Goal: Information Seeking & Learning: Learn about a topic

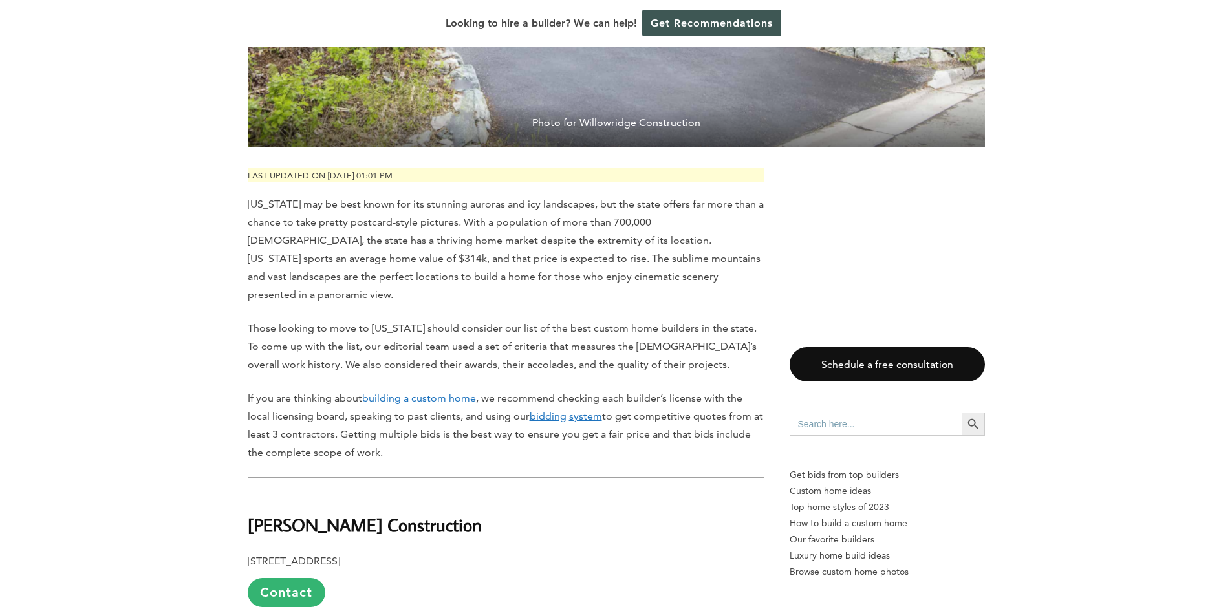
scroll to position [518, 0]
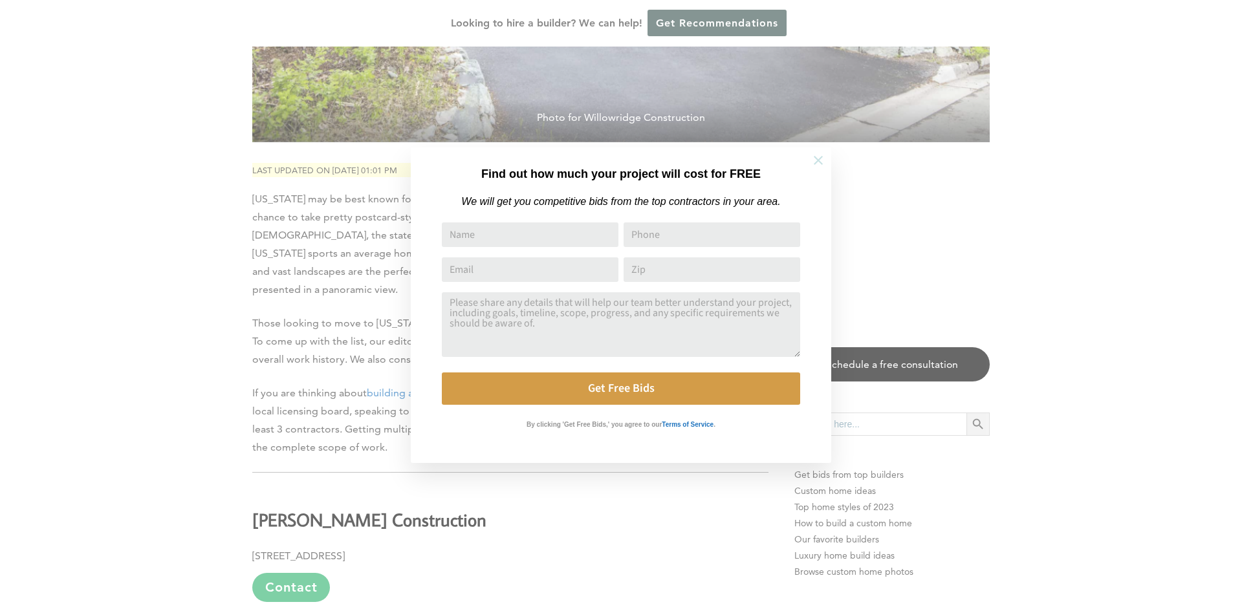
click at [815, 157] on icon at bounding box center [818, 160] width 9 height 9
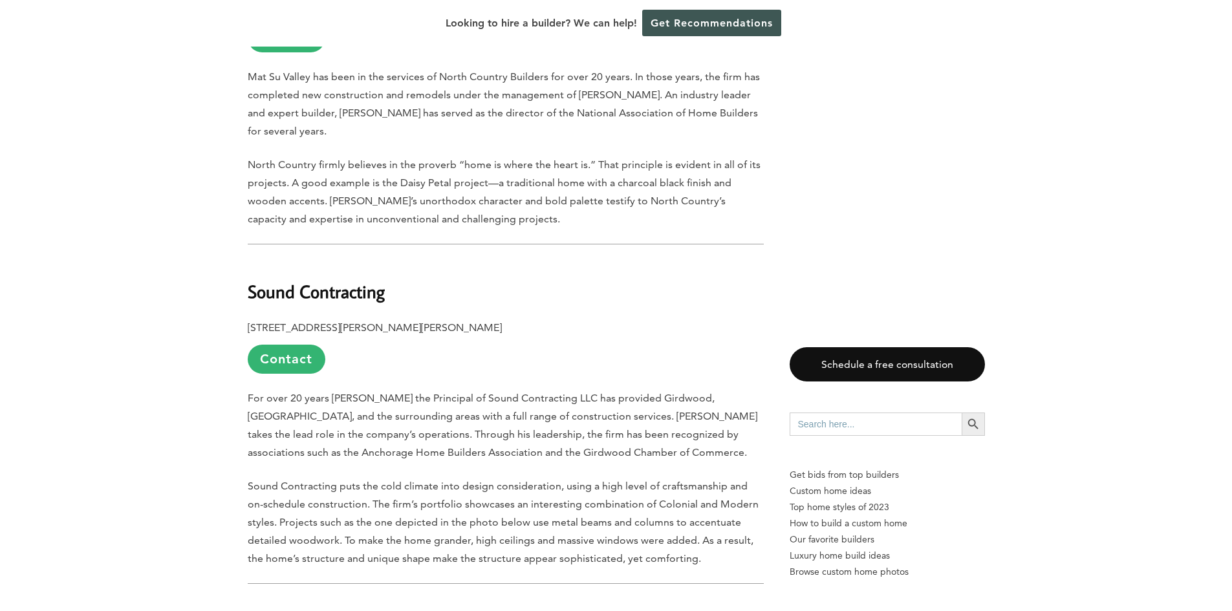
scroll to position [3429, 0]
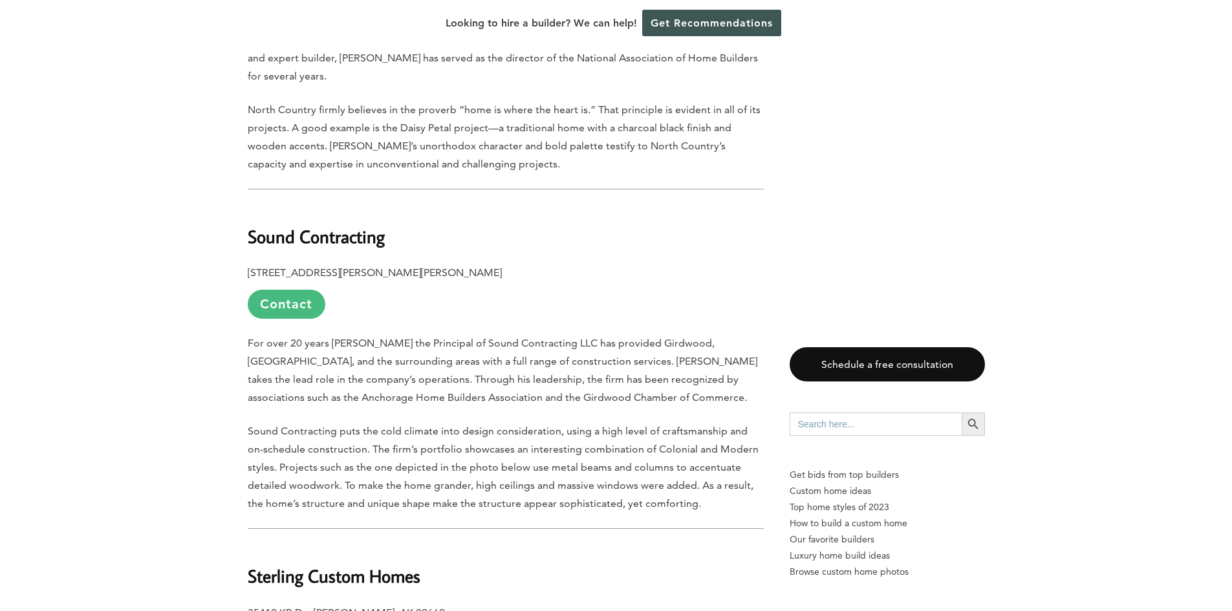
click at [274, 290] on link "Contact" at bounding box center [287, 304] width 78 height 29
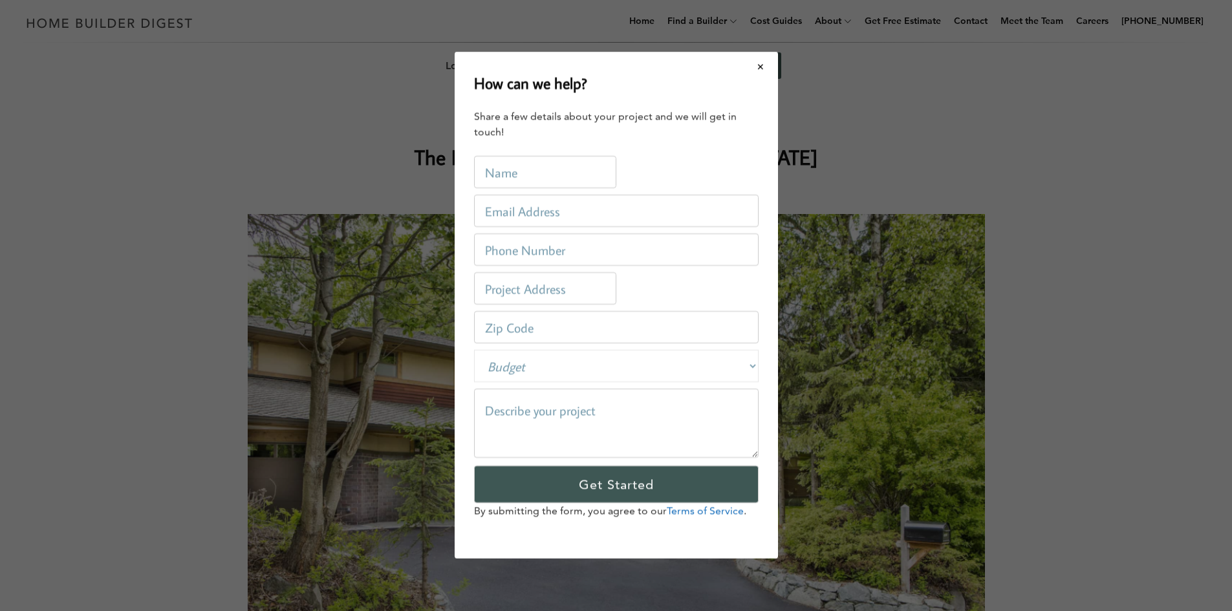
scroll to position [0, 0]
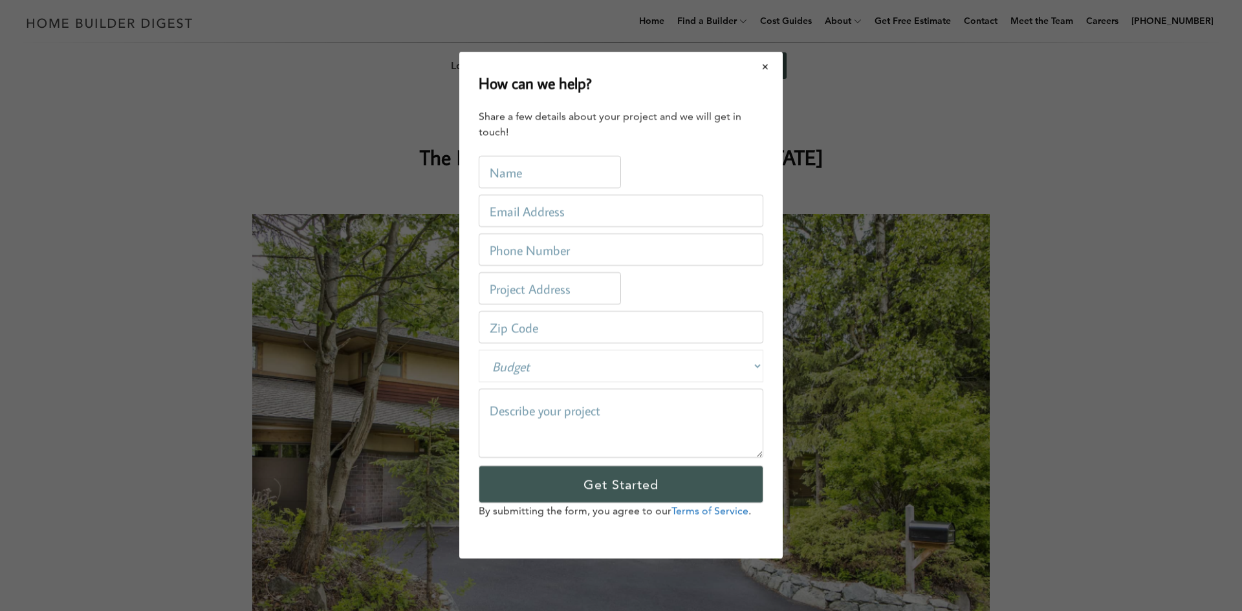
click at [774, 65] on button "Close modal" at bounding box center [766, 66] width 34 height 27
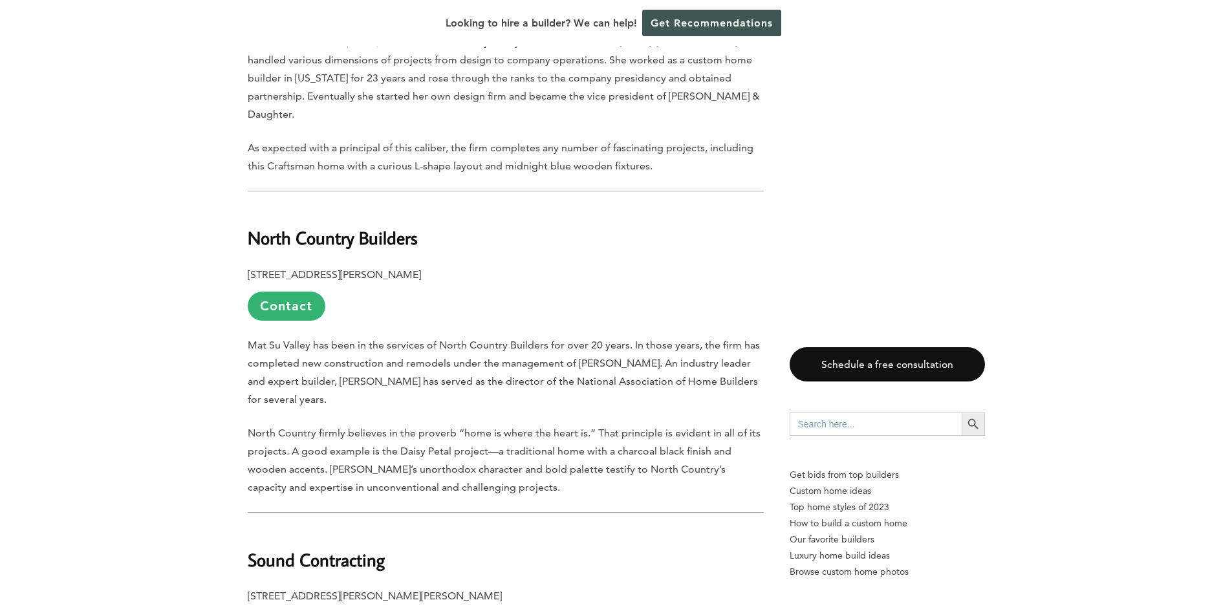
scroll to position [3364, 0]
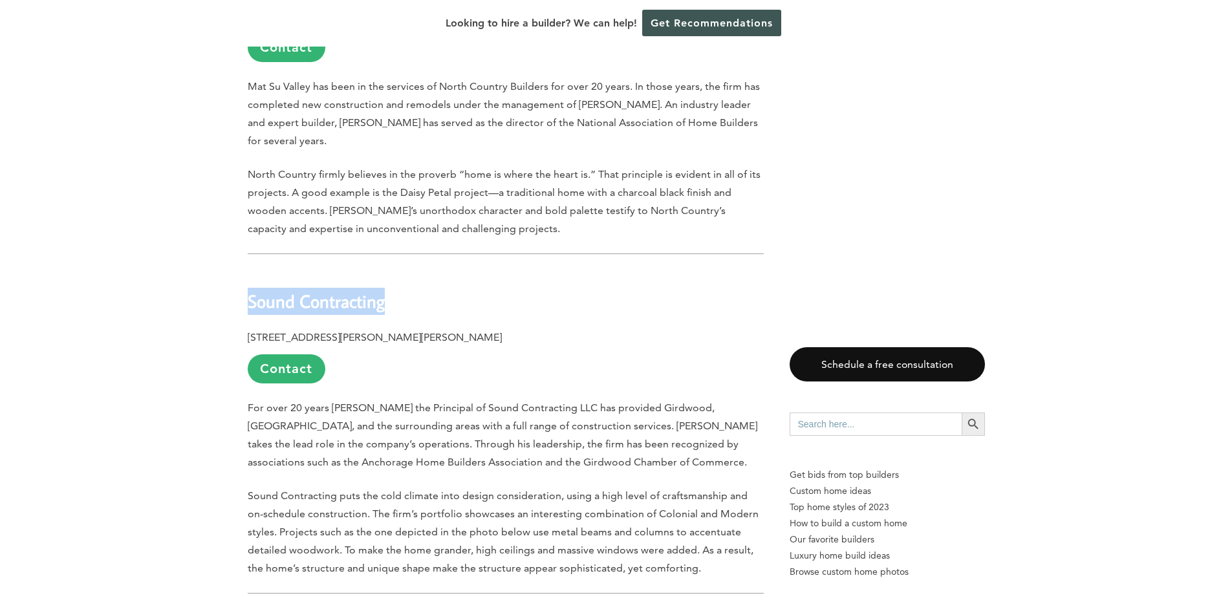
drag, startPoint x: 389, startPoint y: 197, endPoint x: 248, endPoint y: 195, distance: 141.7
click at [248, 270] on h2 "Sound Contracting" at bounding box center [506, 292] width 516 height 45
copy b "Sound Contracting"
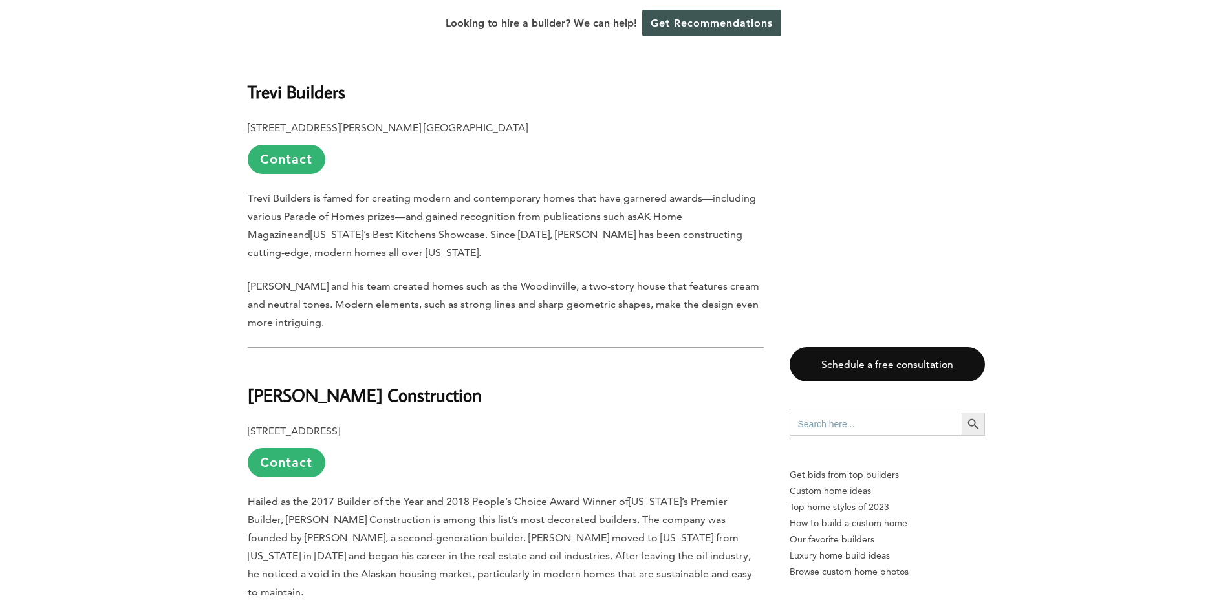
scroll to position [4658, 0]
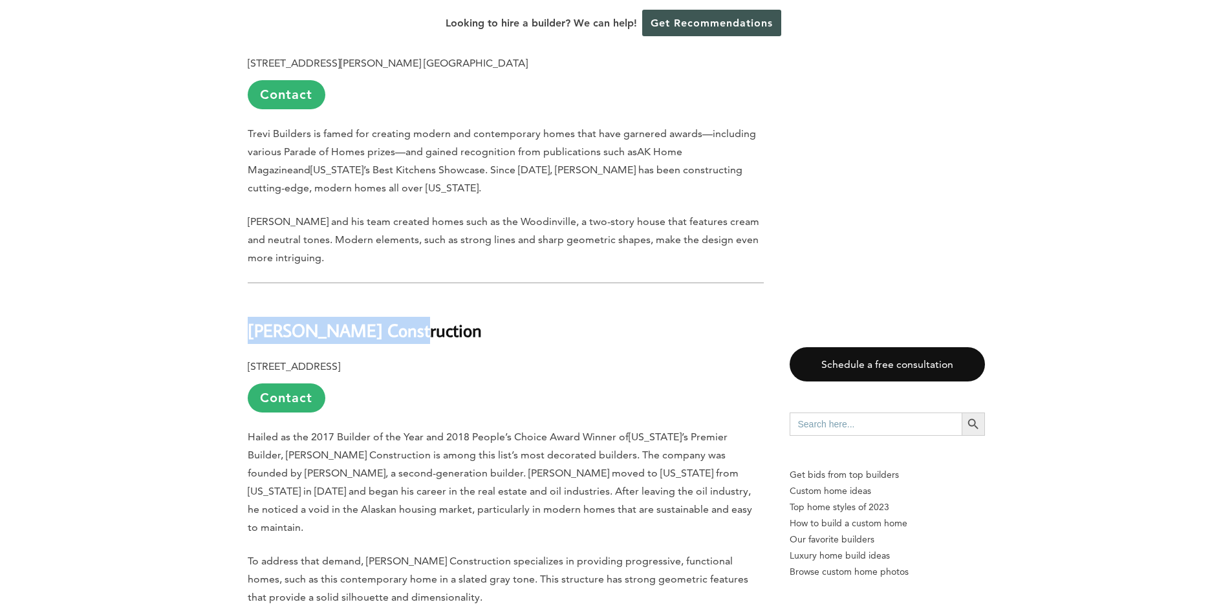
drag, startPoint x: 396, startPoint y: 217, endPoint x: 248, endPoint y: 232, distance: 148.2
click at [248, 299] on h2 "[PERSON_NAME] Construction" at bounding box center [506, 321] width 516 height 45
copy b "[PERSON_NAME] Construction"
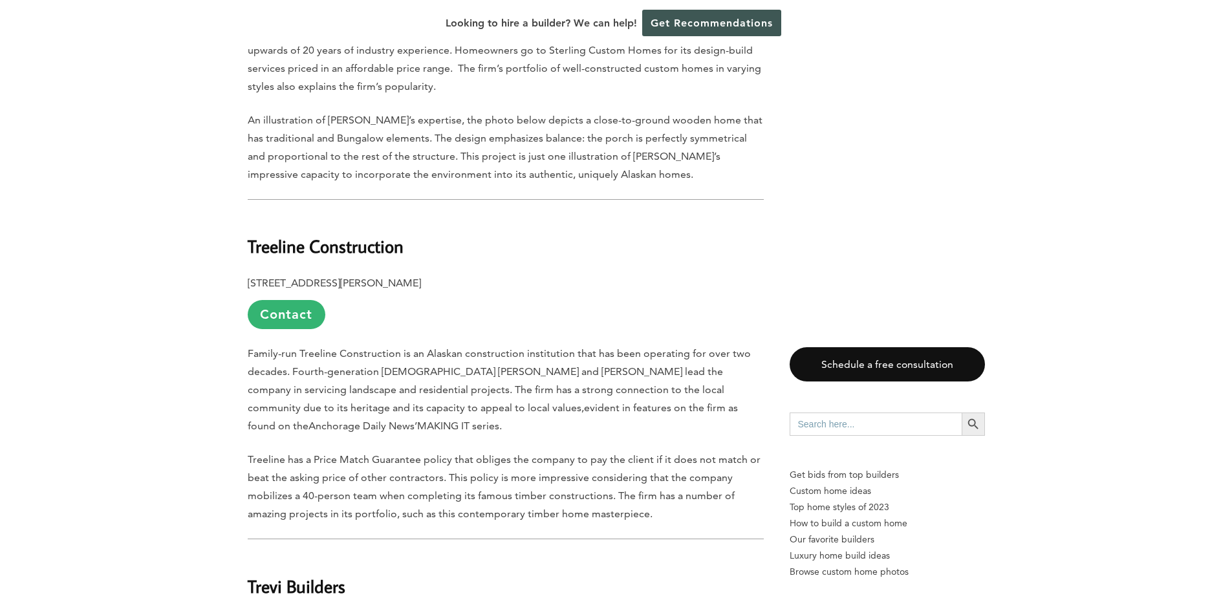
scroll to position [4076, 0]
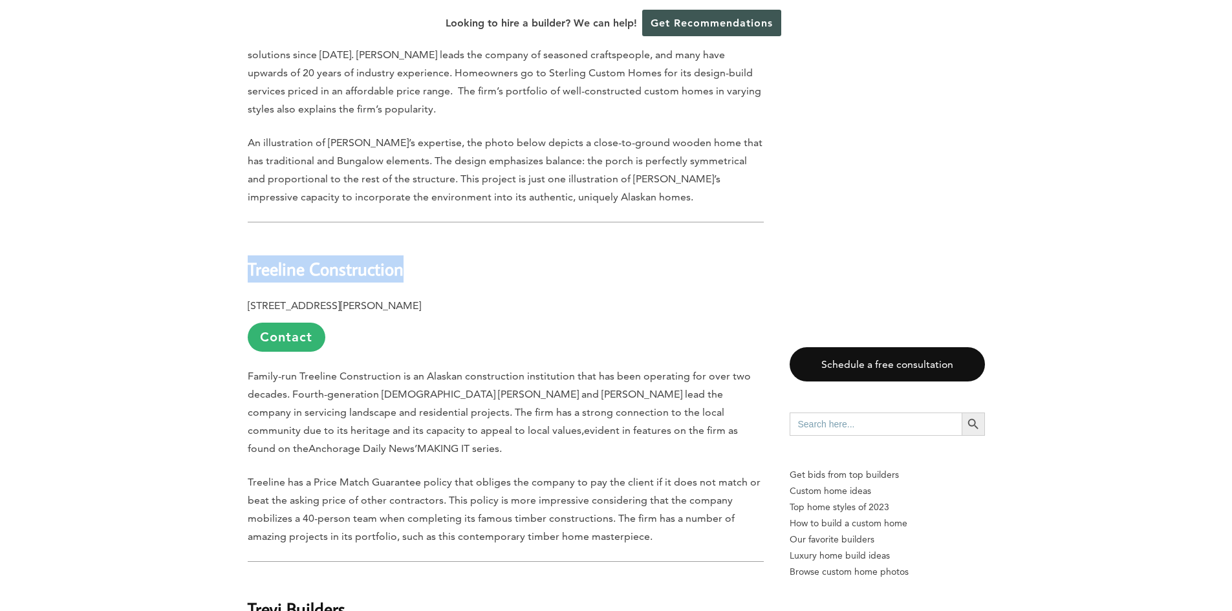
drag, startPoint x: 406, startPoint y: 163, endPoint x: 249, endPoint y: 164, distance: 156.6
click at [249, 238] on h2 "Treeline Construction" at bounding box center [506, 260] width 516 height 45
copy b "Treeline Construction"
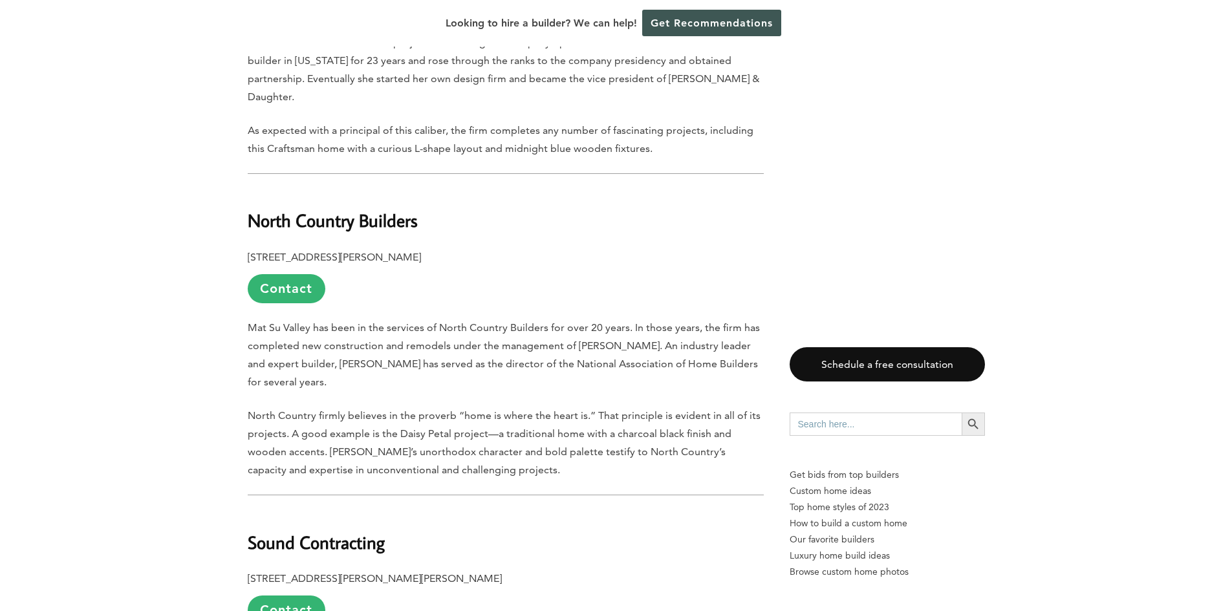
scroll to position [3105, 0]
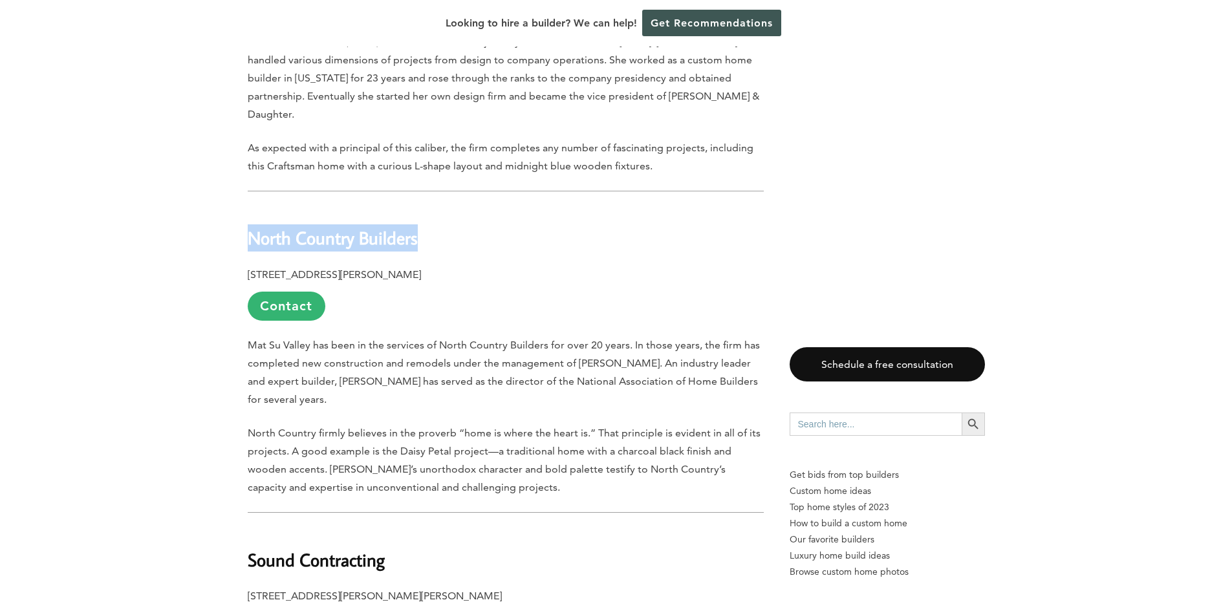
drag, startPoint x: 417, startPoint y: 151, endPoint x: 234, endPoint y: 130, distance: 183.6
copy b "North Country Builders"
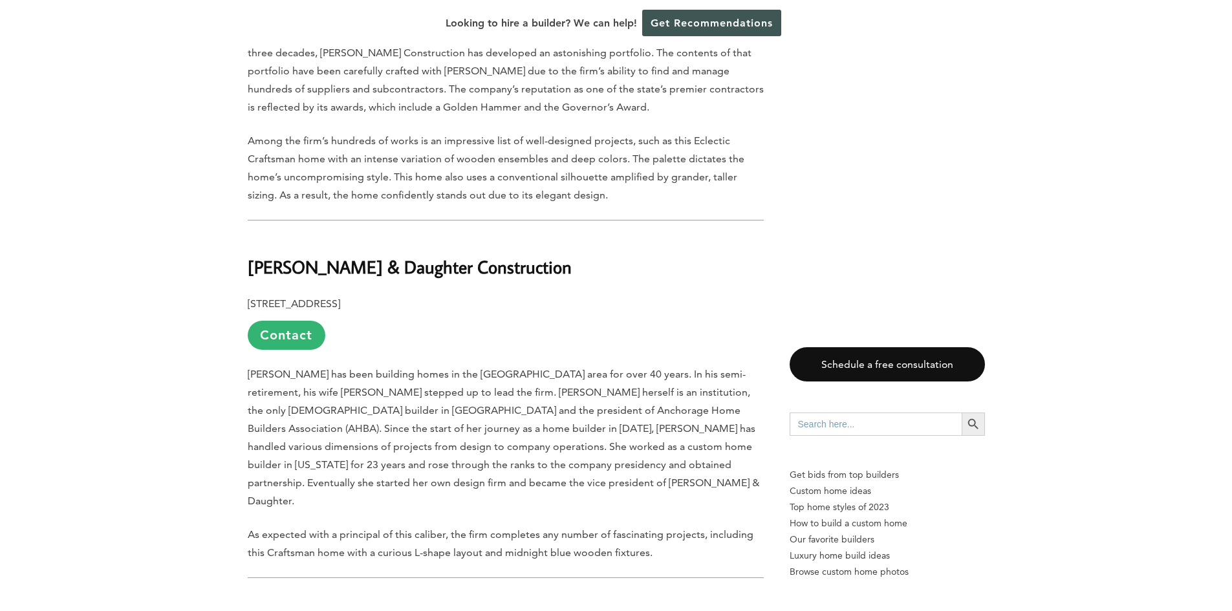
scroll to position [2717, 0]
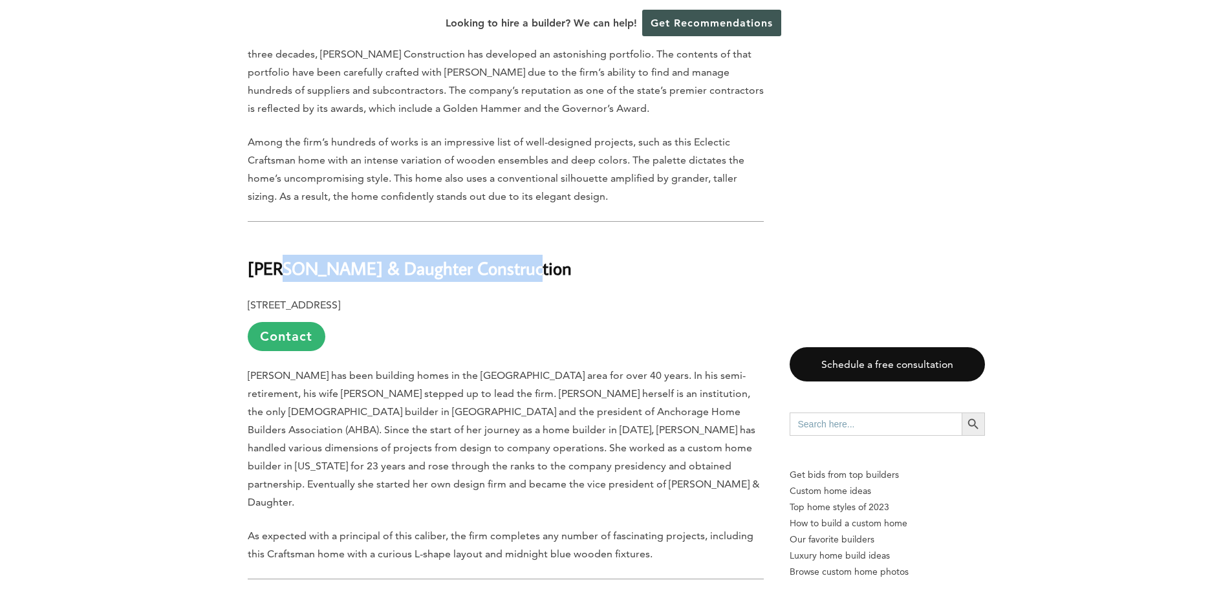
drag, startPoint x: 527, startPoint y: 201, endPoint x: 286, endPoint y: 201, distance: 240.7
click at [285, 237] on h2 "[PERSON_NAME] & Daughter Construction" at bounding box center [506, 259] width 516 height 45
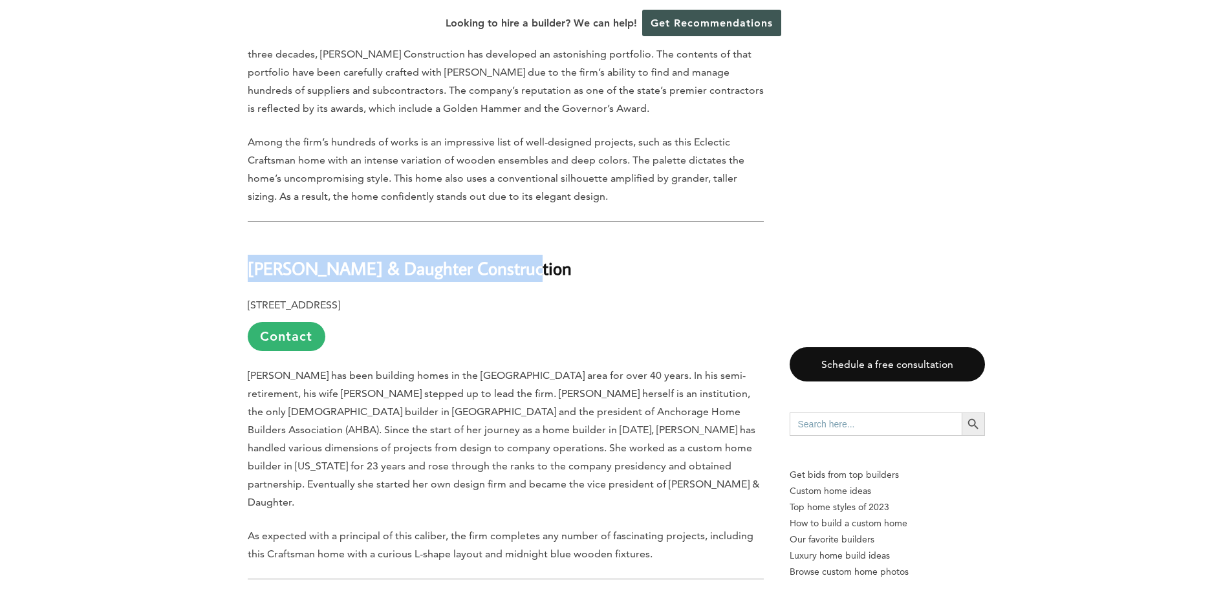
drag, startPoint x: 517, startPoint y: 198, endPoint x: 251, endPoint y: 204, distance: 266.0
click at [251, 237] on h2 "[PERSON_NAME] & Daughter Construction" at bounding box center [506, 259] width 516 height 45
copy b "[PERSON_NAME] & Daughter Construction"
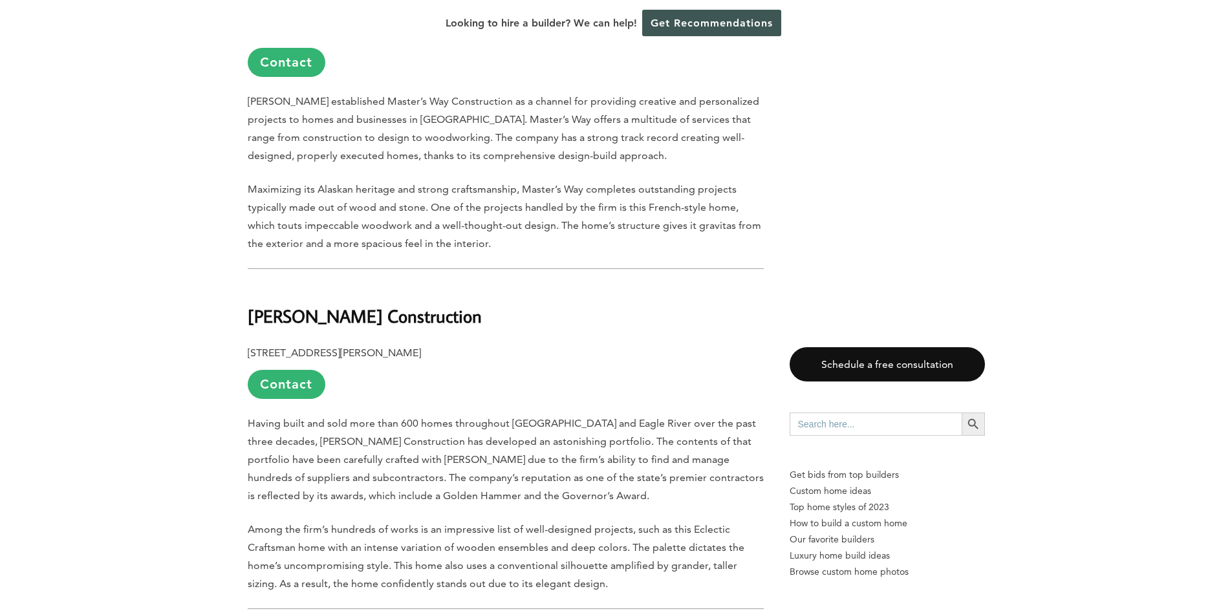
scroll to position [2329, 0]
drag, startPoint x: 469, startPoint y: 245, endPoint x: 244, endPoint y: 253, distance: 225.3
copy b "[PERSON_NAME] Construction"
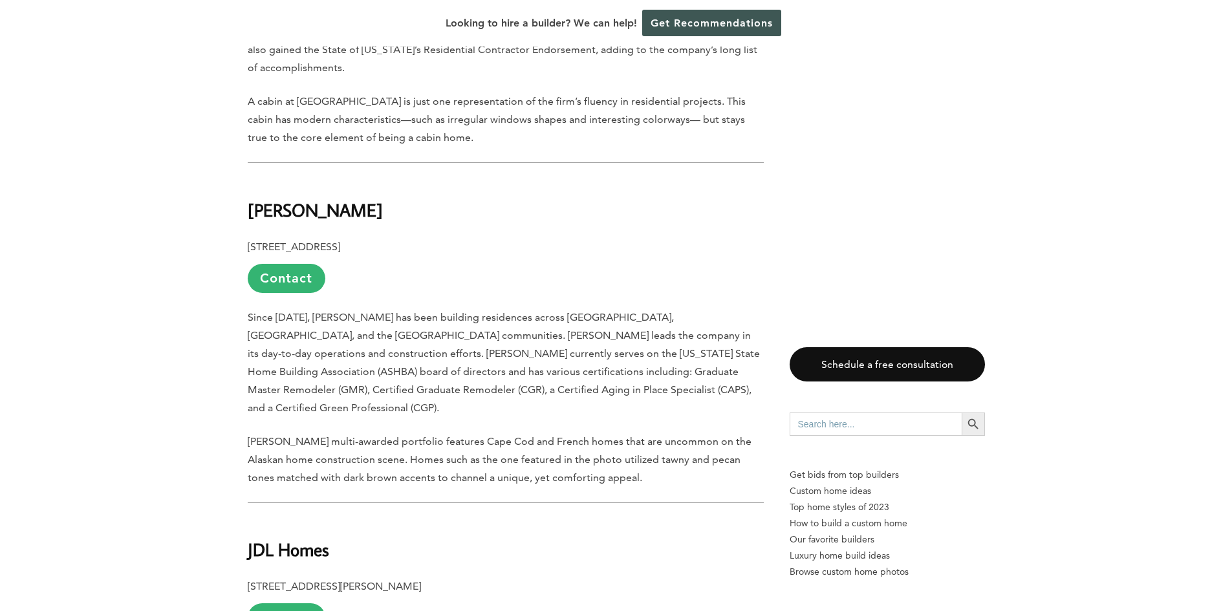
scroll to position [1488, 0]
drag, startPoint x: 329, startPoint y: 478, endPoint x: 244, endPoint y: 480, distance: 85.4
copy b "JDL Homes"
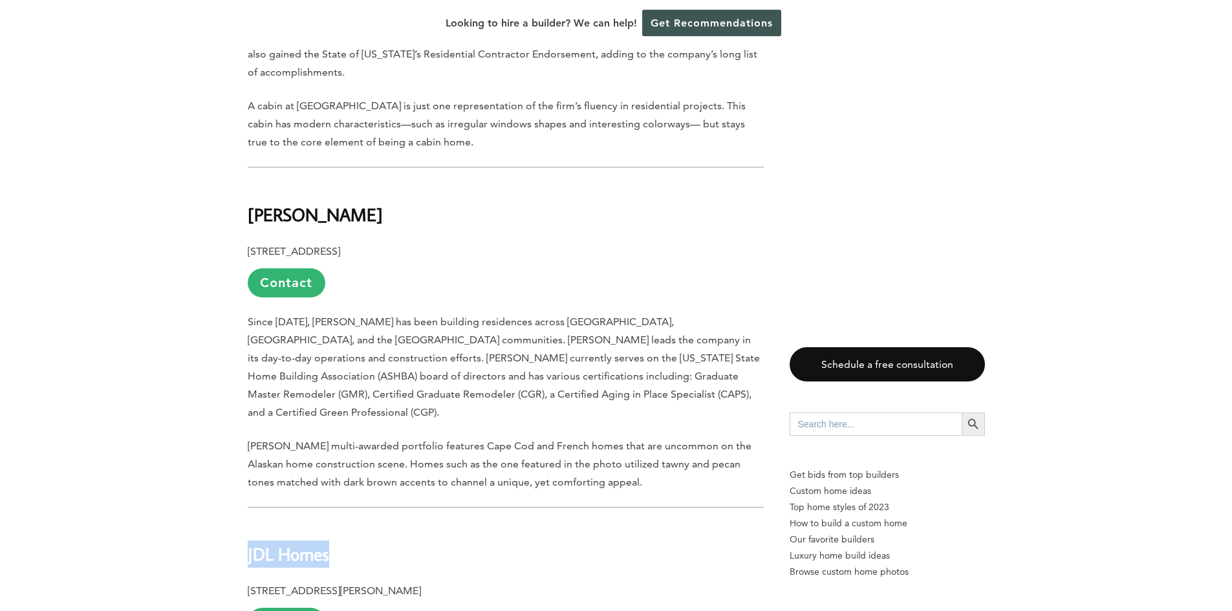
scroll to position [1359, 0]
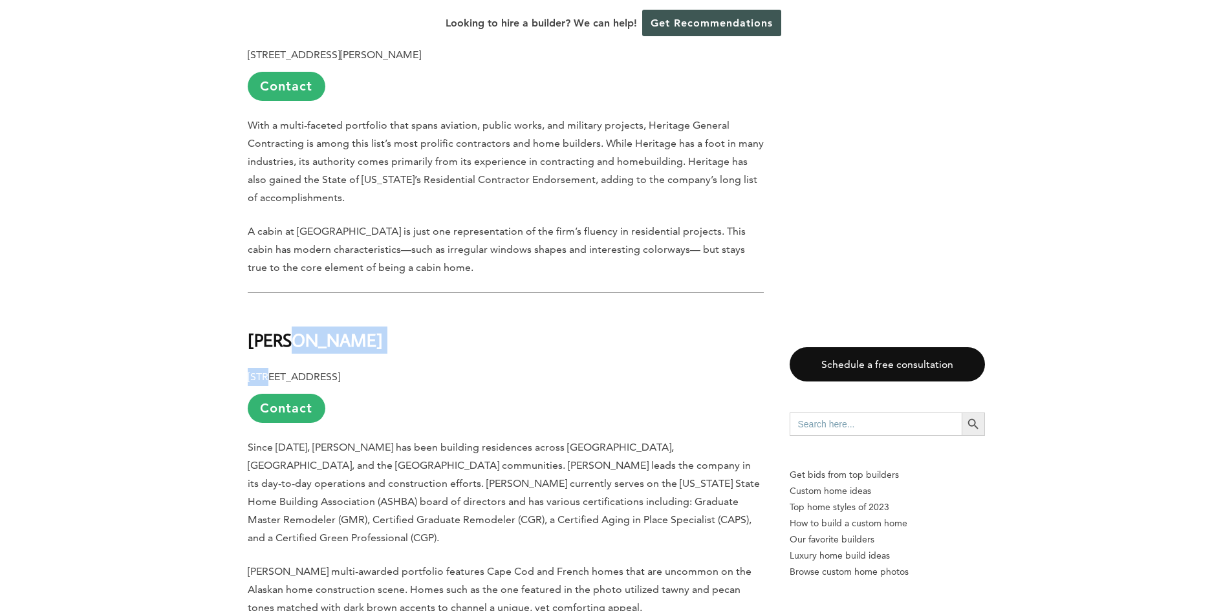
drag, startPoint x: 314, startPoint y: 299, endPoint x: 270, endPoint y: 305, distance: 44.5
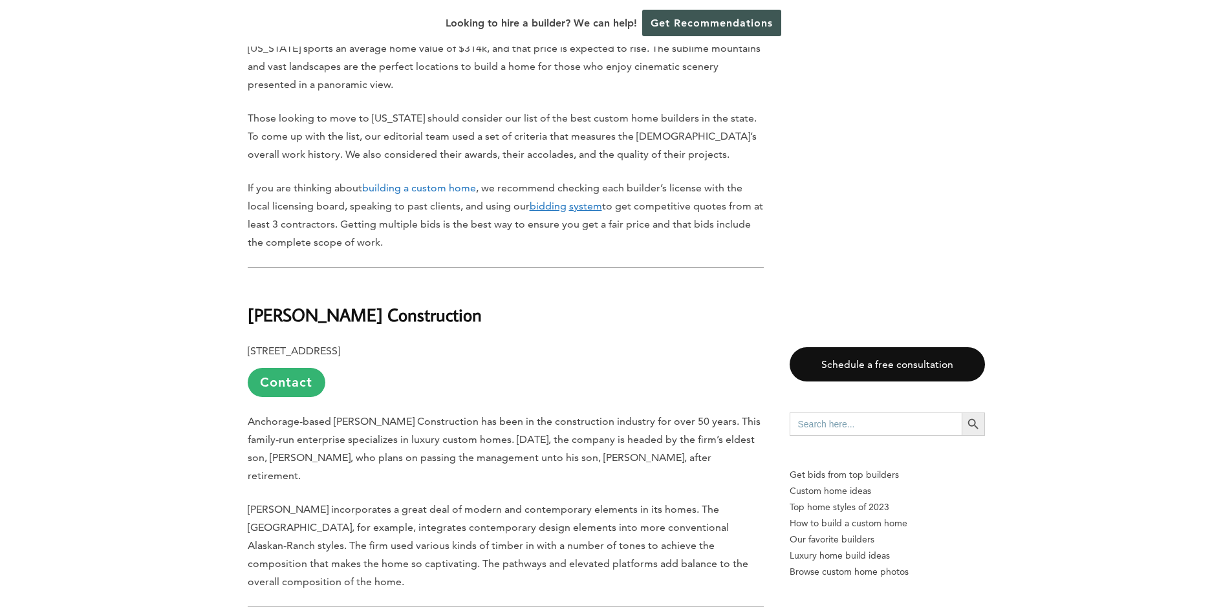
scroll to position [712, 0]
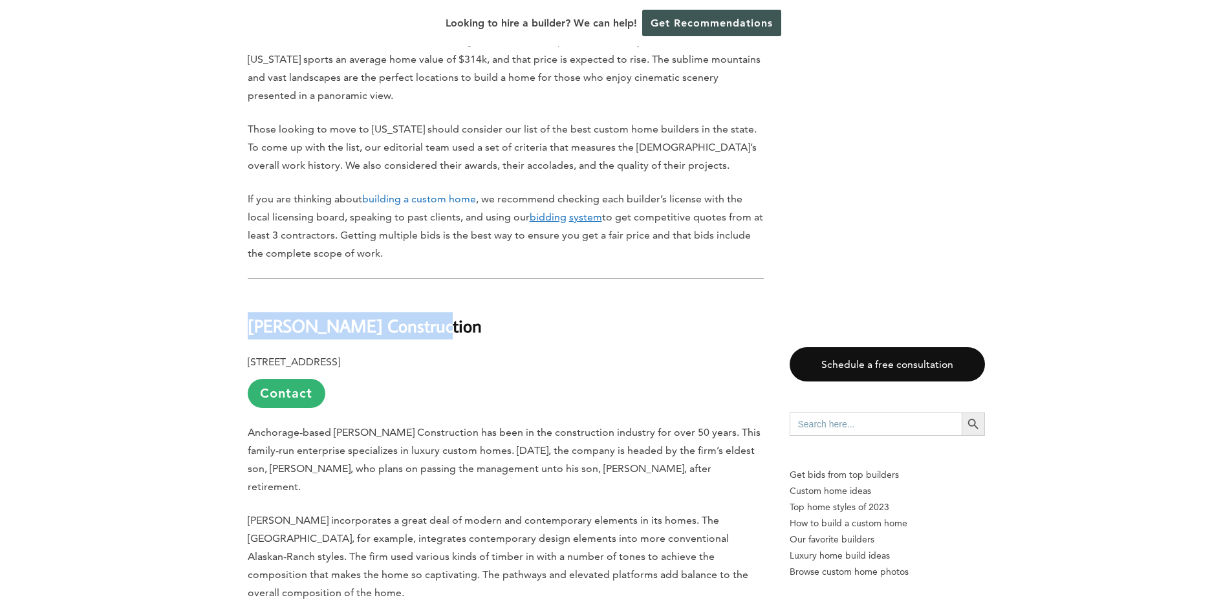
drag, startPoint x: 431, startPoint y: 310, endPoint x: 253, endPoint y: 305, distance: 178.0
click at [253, 305] on h2 "[PERSON_NAME] Construction" at bounding box center [506, 316] width 516 height 45
copy b "[PERSON_NAME] Construction"
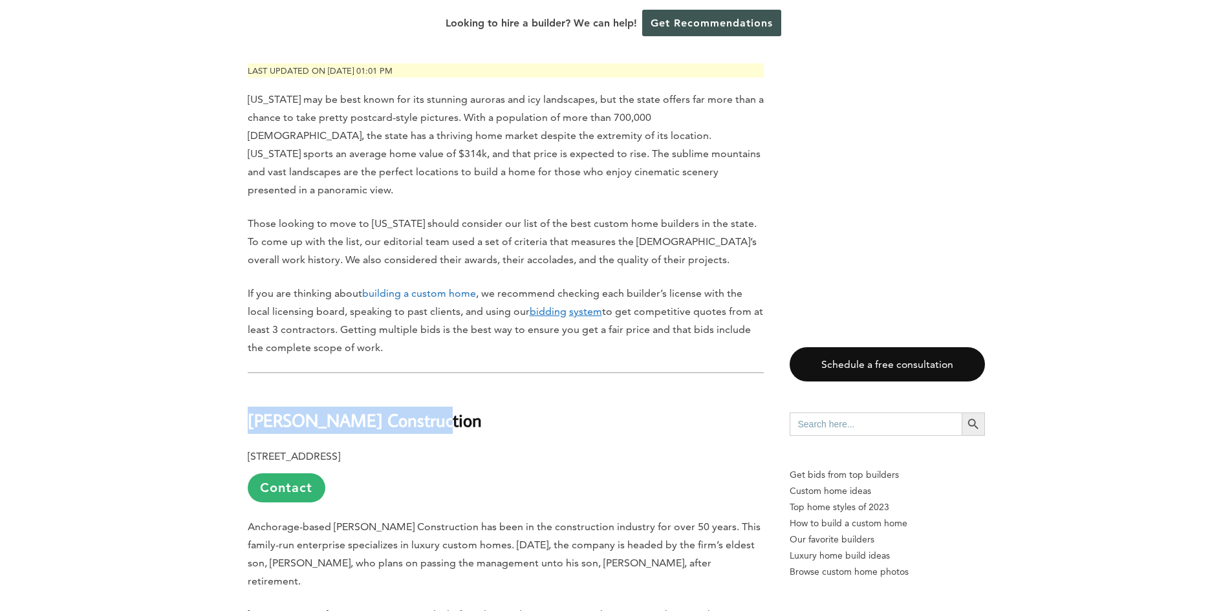
scroll to position [647, 0]
